Goal: Find specific page/section: Find specific page/section

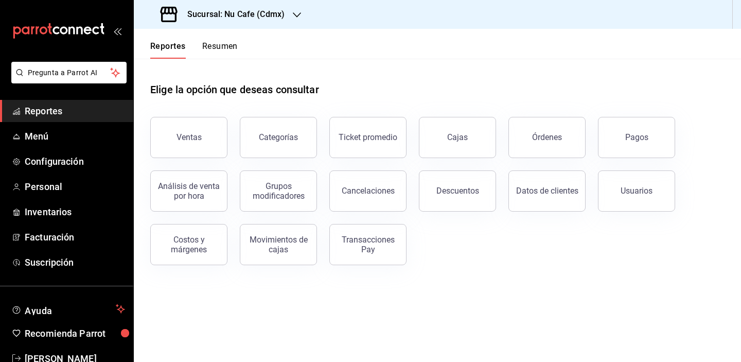
click at [386, 91] on div "Elige la opción que deseas consultar" at bounding box center [437, 82] width 574 height 46
click at [492, 266] on div "Elige la opción que deseas consultar Ventas Categorías Ticket promedio Cajas Ór…" at bounding box center [437, 170] width 607 height 223
click at [53, 143] on span "Menú" at bounding box center [75, 136] width 100 height 14
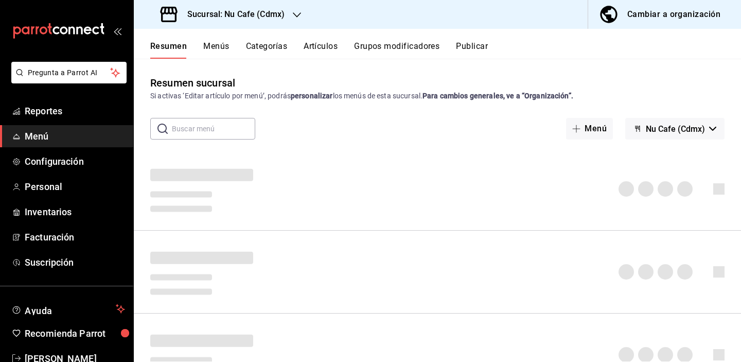
click at [318, 48] on button "Artículos" at bounding box center [321, 50] width 34 height 18
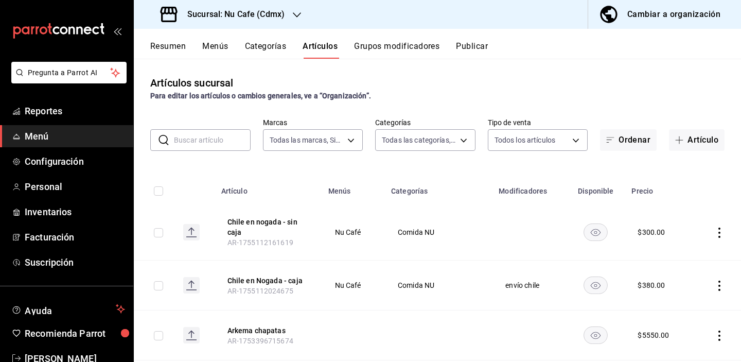
type input "0eed2892-7b63-413a-8f7e-1edbe76bc373"
type input "bff11573-8288-425e-8a69-b3f5f84299b1,f592ace0-87a9-4565-a19c-ed486b3f4afa,9f45e…"
click at [213, 143] on input "text" at bounding box center [212, 140] width 77 height 21
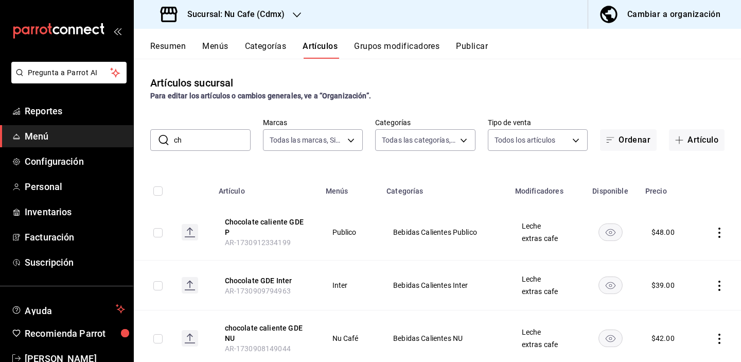
type input "c"
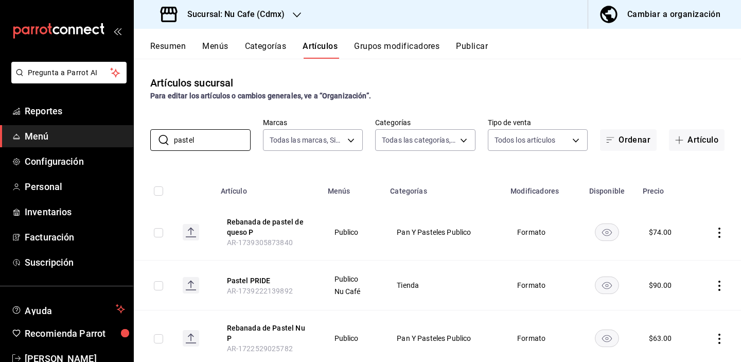
drag, startPoint x: 219, startPoint y: 142, endPoint x: 140, endPoint y: 138, distance: 79.3
click at [141, 139] on div "​ pastel ​ Marcas Todas las marcas, Sin marca 0eed2892-7b63-413a-8f7e-1edbe76bc…" at bounding box center [437, 134] width 607 height 33
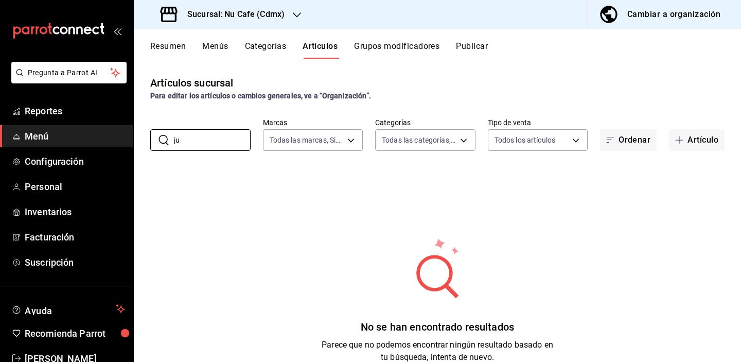
type input "j"
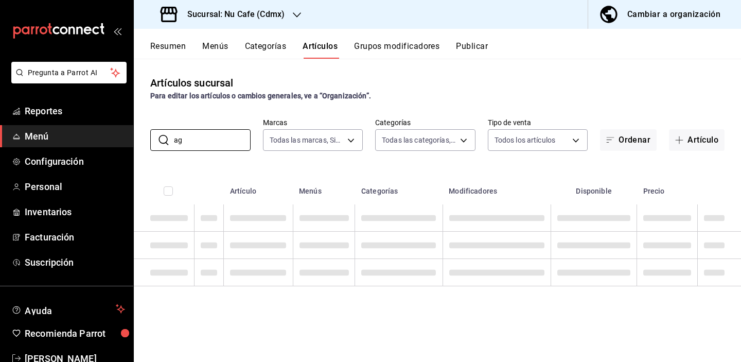
type input "a"
type input "c"
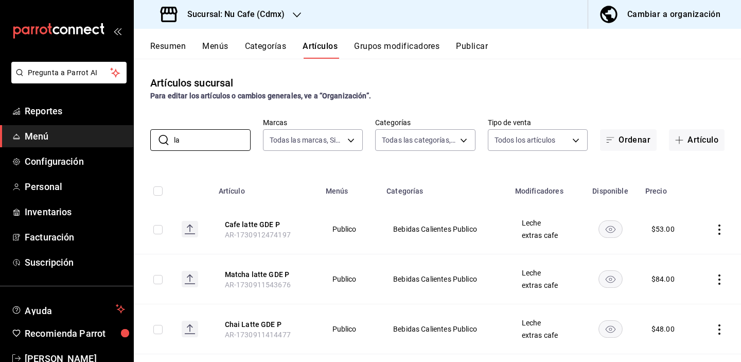
type input "l"
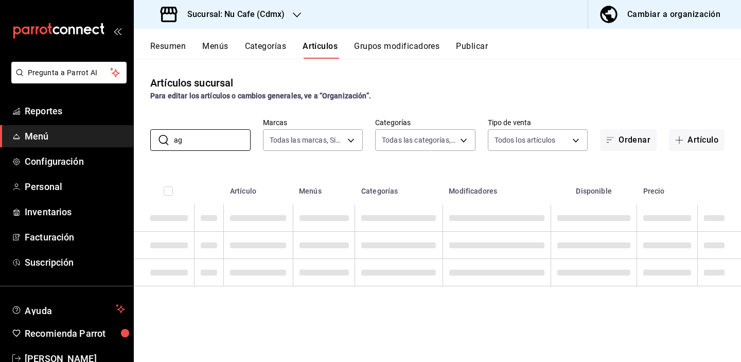
type input "a"
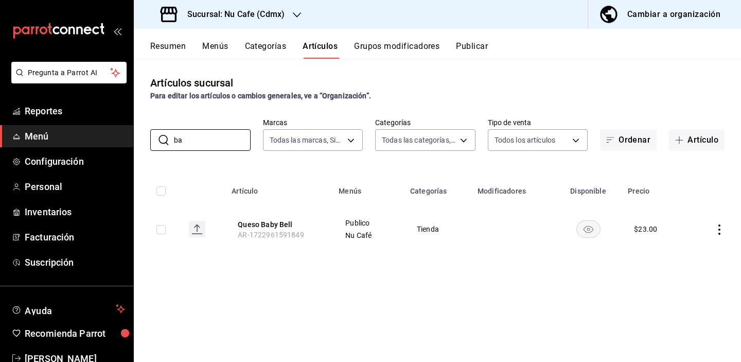
type input "b"
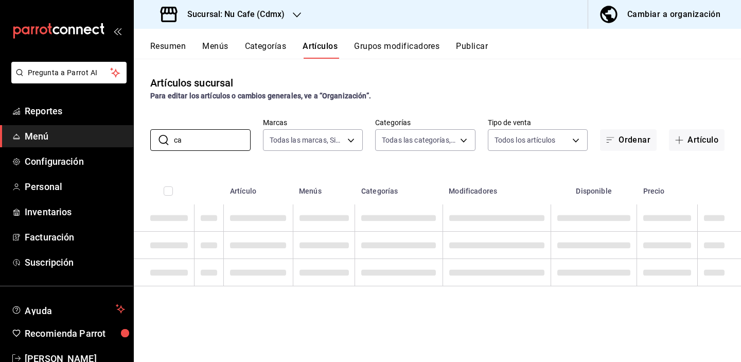
type input "c"
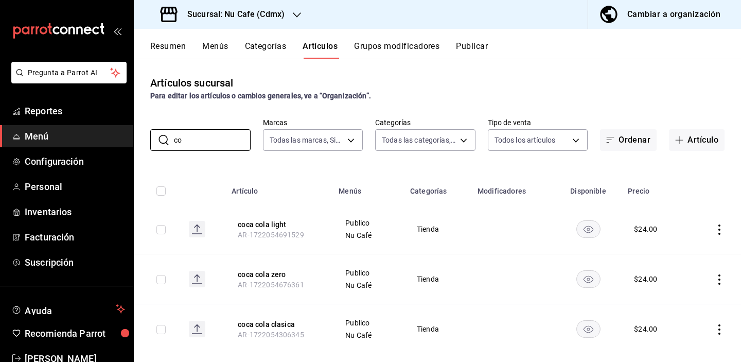
type input "c"
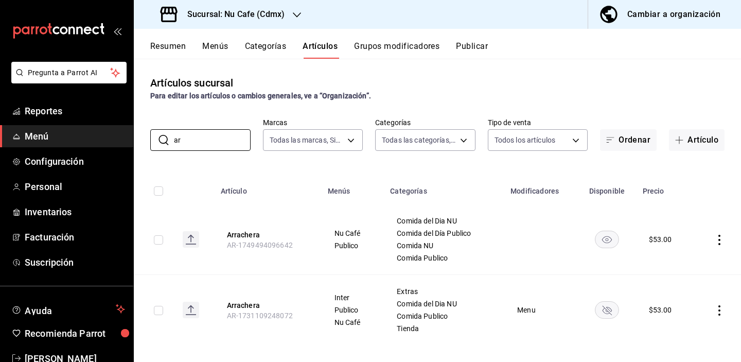
type input "a"
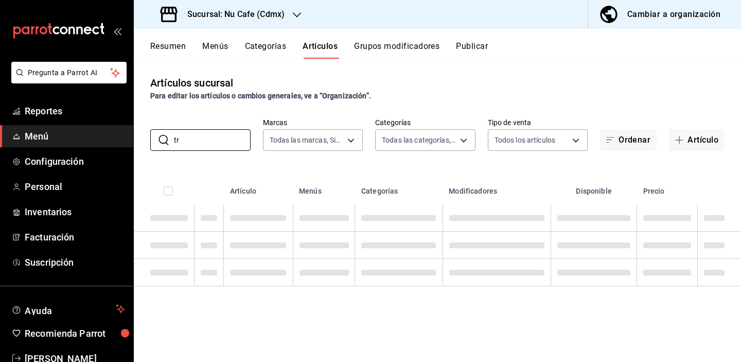
type input "t"
type input "k"
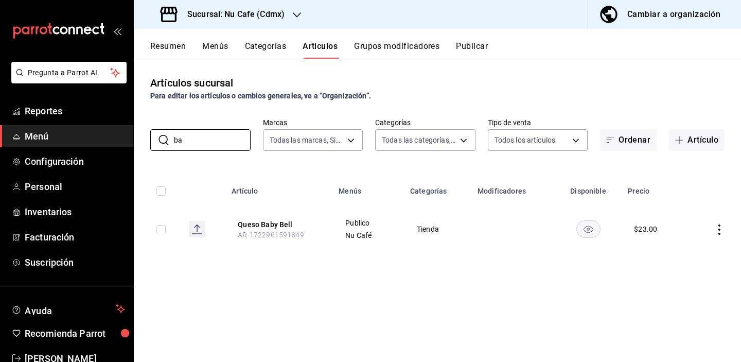
type input "b"
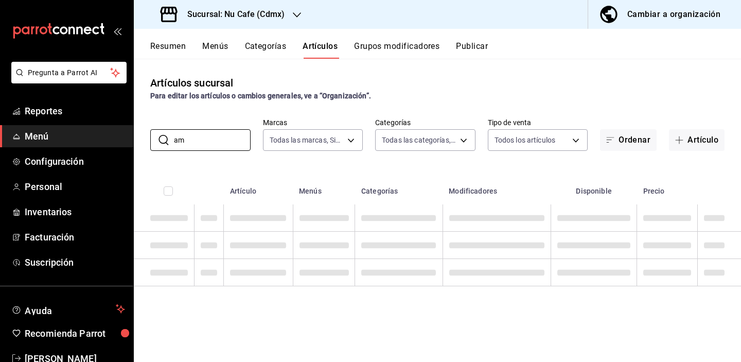
type input "a"
type input "p"
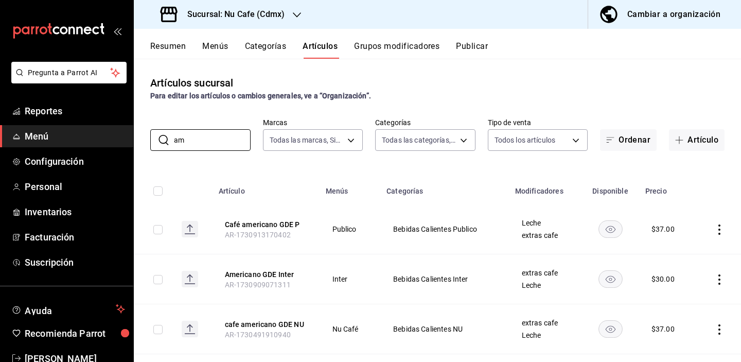
type input "a"
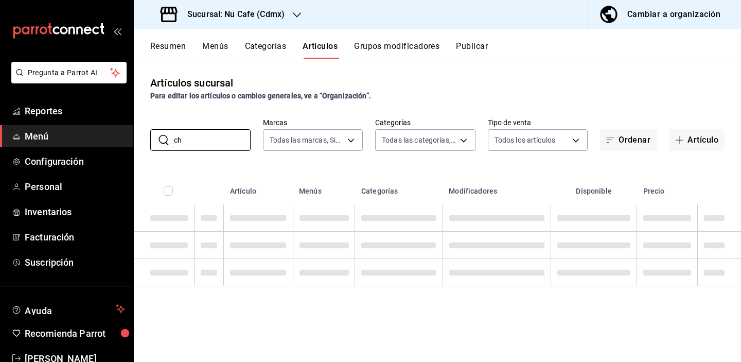
type input "c"
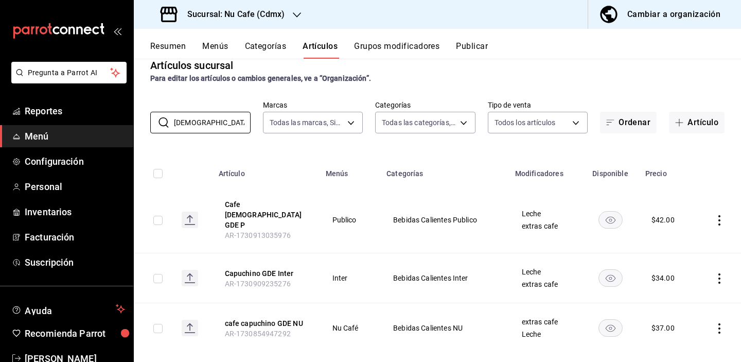
scroll to position [17, 0]
drag, startPoint x: 233, startPoint y: 118, endPoint x: 79, endPoint y: 121, distance: 153.9
click at [79, 121] on div "Pregunta a Parrot AI Reportes Menú Configuración Personal Inventarios Facturaci…" at bounding box center [370, 181] width 741 height 362
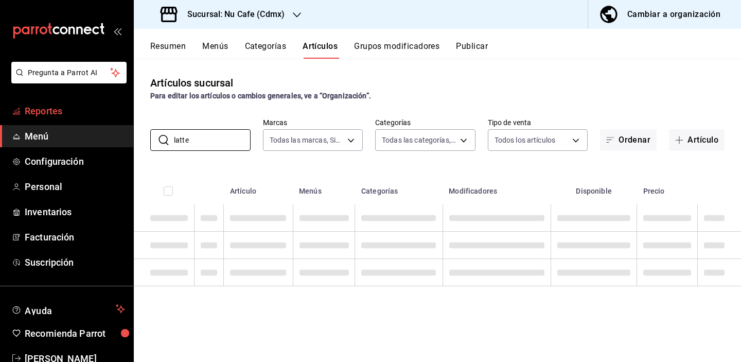
scroll to position [0, 0]
type input "latte g"
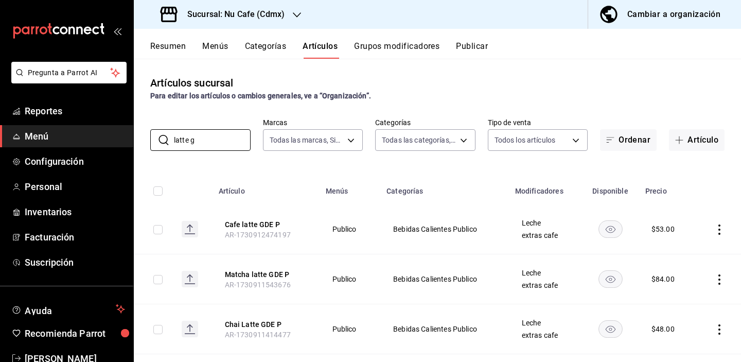
drag, startPoint x: 228, startPoint y: 142, endPoint x: 114, endPoint y: 141, distance: 113.8
click at [114, 141] on div "Pregunta a Parrot AI Reportes Menú Configuración Personal Inventarios Facturaci…" at bounding box center [370, 181] width 741 height 362
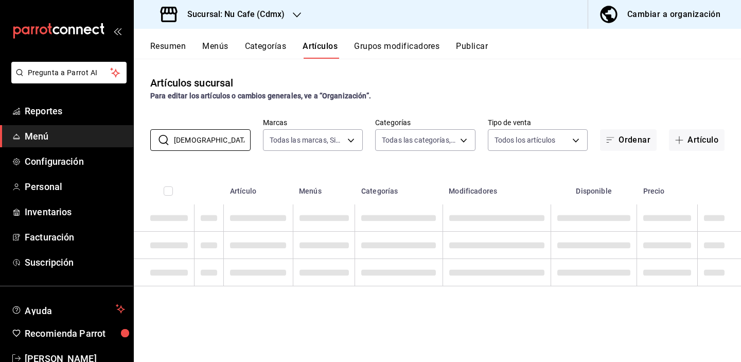
type input "[DEMOGRAPHIC_DATA] c"
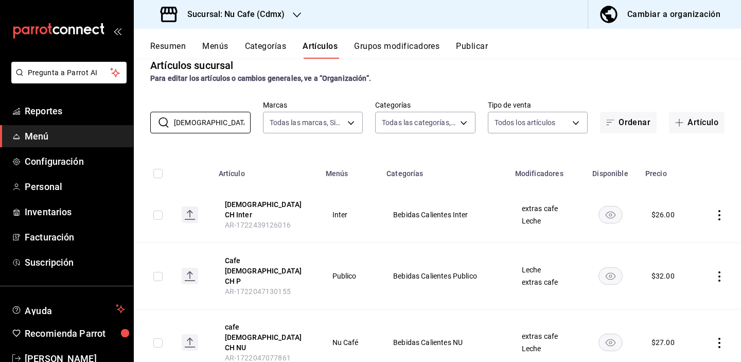
scroll to position [17, 0]
drag, startPoint x: 234, startPoint y: 121, endPoint x: 124, endPoint y: 118, distance: 109.7
click at [125, 118] on div "Pregunta a Parrot AI Reportes Menú Configuración Personal Inventarios Facturaci…" at bounding box center [370, 181] width 741 height 362
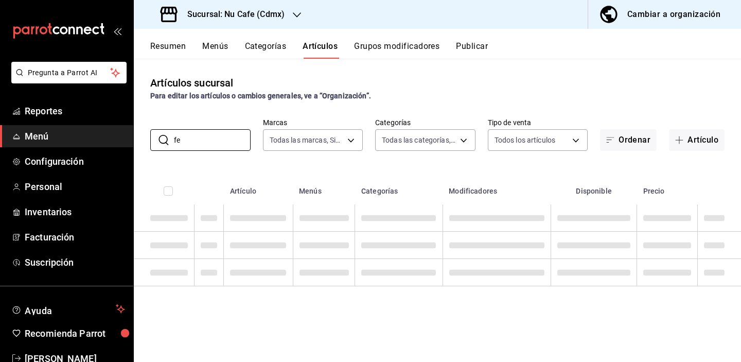
type input "f"
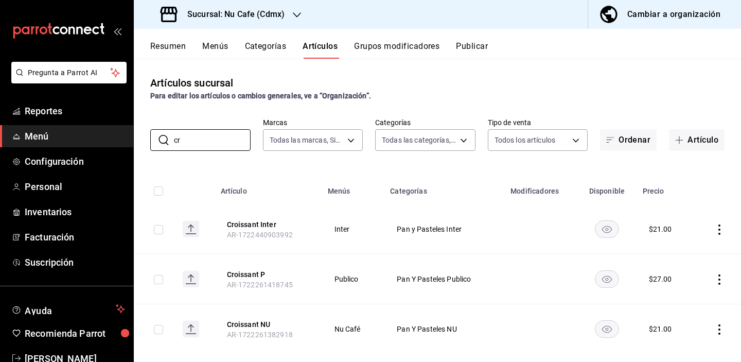
type input "c"
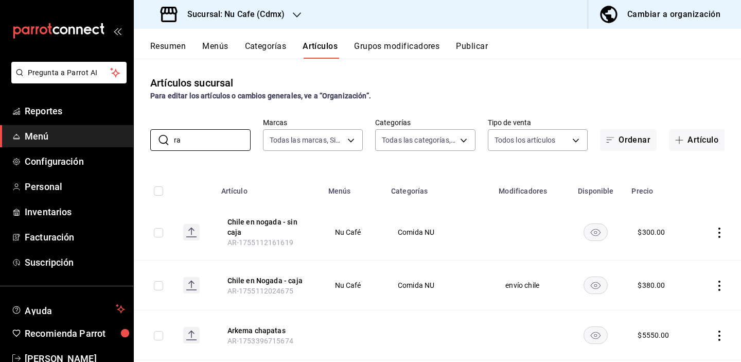
type input "r"
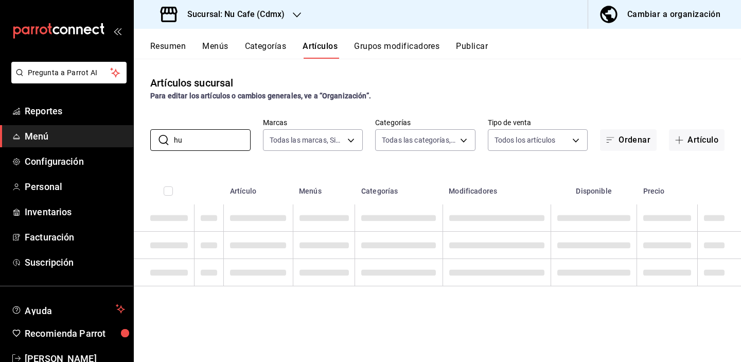
type input "h"
type input "c"
type input "s"
type input "o"
type input "j"
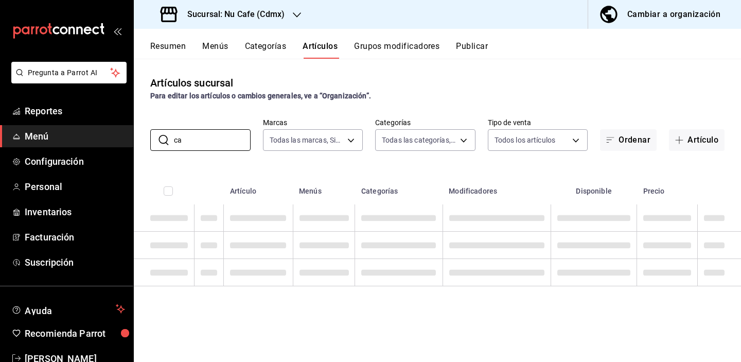
type input "c"
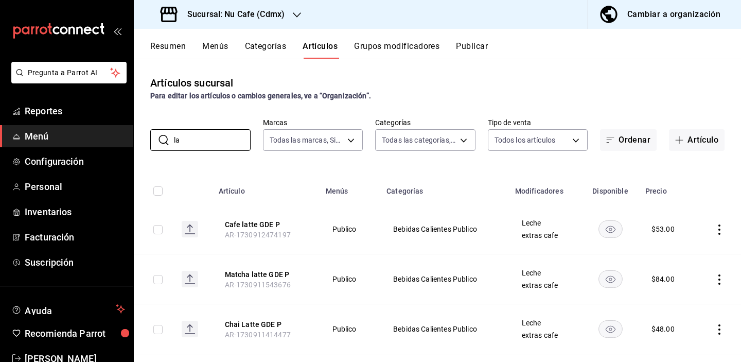
type input "l"
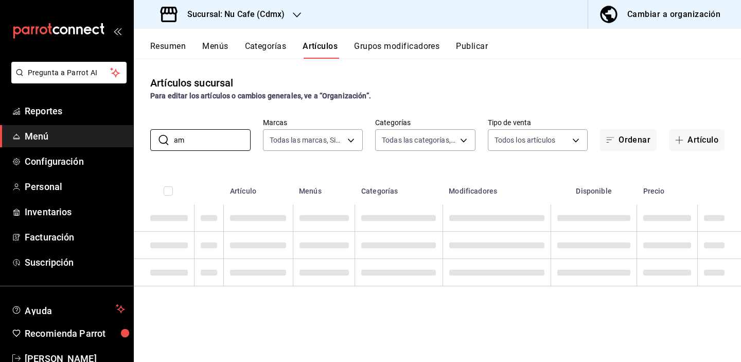
type input "a"
type input "c"
type input "f"
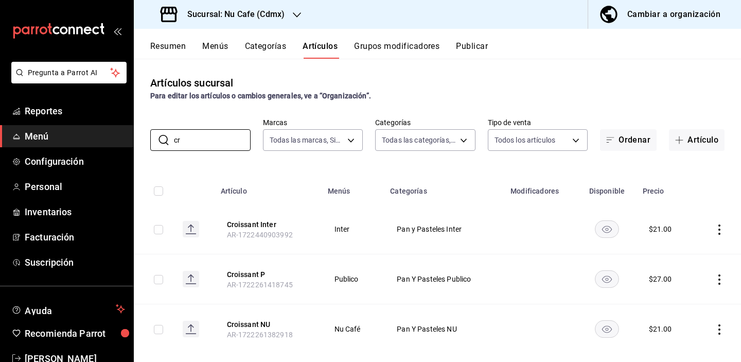
type input "c"
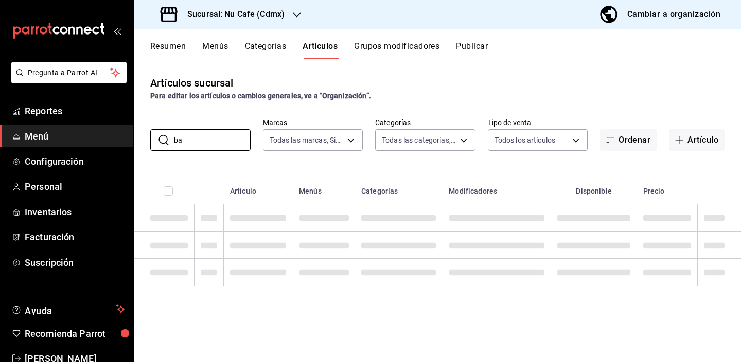
type input "b"
type input "c"
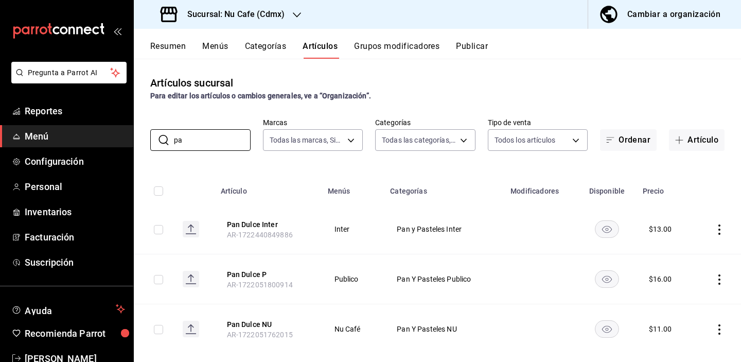
type input "p"
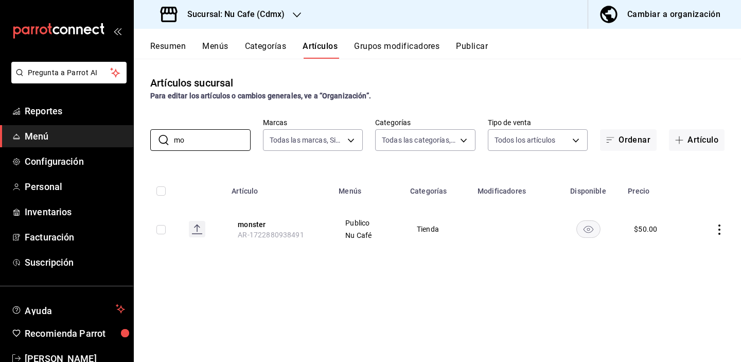
type input "m"
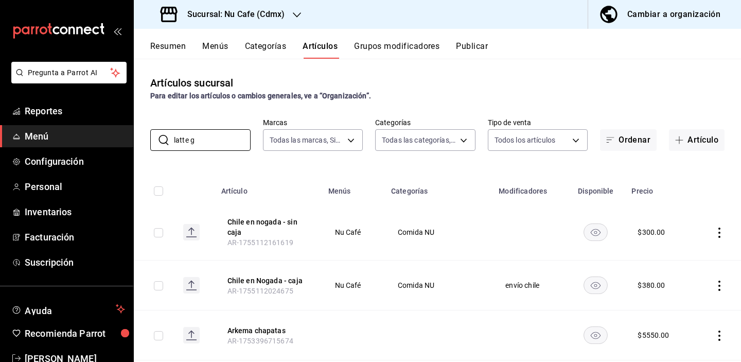
type input "latte g"
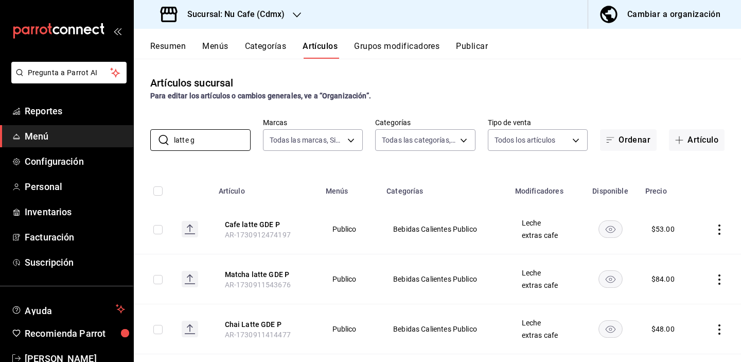
scroll to position [7, 0]
